Goal: Task Accomplishment & Management: Complete application form

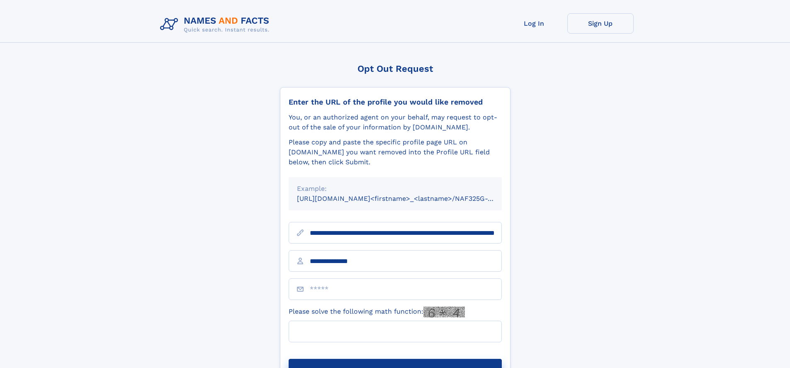
type input "**********"
type input "**"
click at [395, 359] on button "Submit Opt Out Request" at bounding box center [395, 372] width 213 height 27
